Goal: Information Seeking & Learning: Learn about a topic

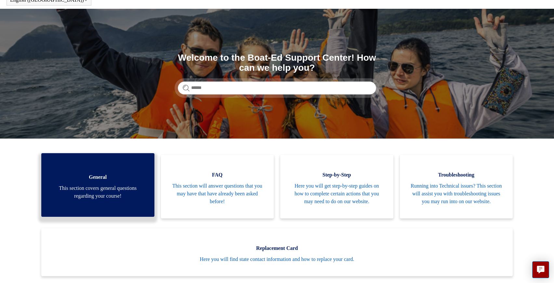
scroll to position [65, 0]
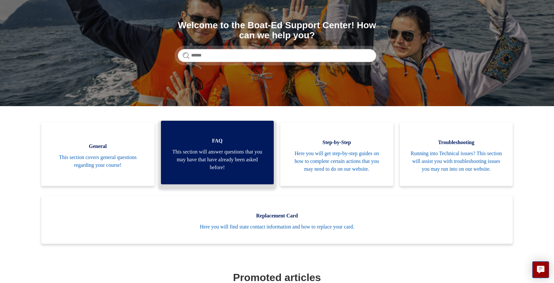
click at [197, 166] on span "This section will answer questions that you may have that have already been ask…" at bounding box center [218, 159] width 94 height 23
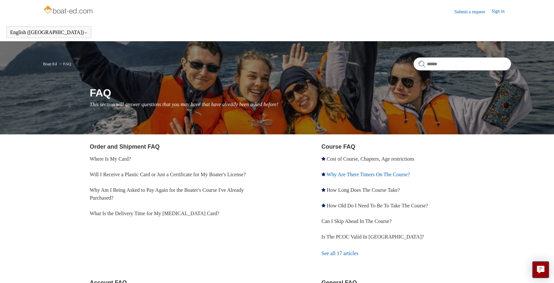
click at [410, 174] on link "Why Are There Timers On The Course?" at bounding box center [368, 175] width 83 height 6
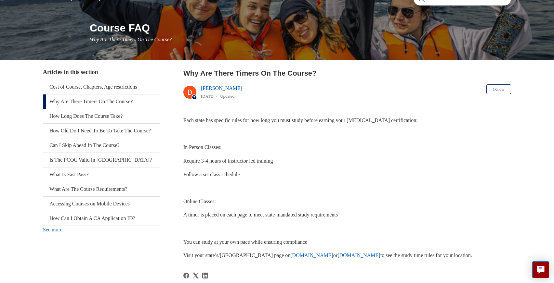
scroll to position [98, 0]
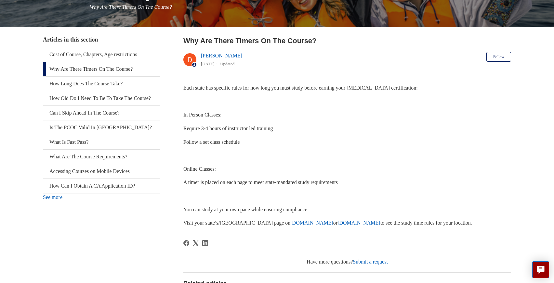
click at [290, 222] on link "Boat-Ed.com" at bounding box center [311, 223] width 43 height 6
